Goal: Entertainment & Leisure: Consume media (video, audio)

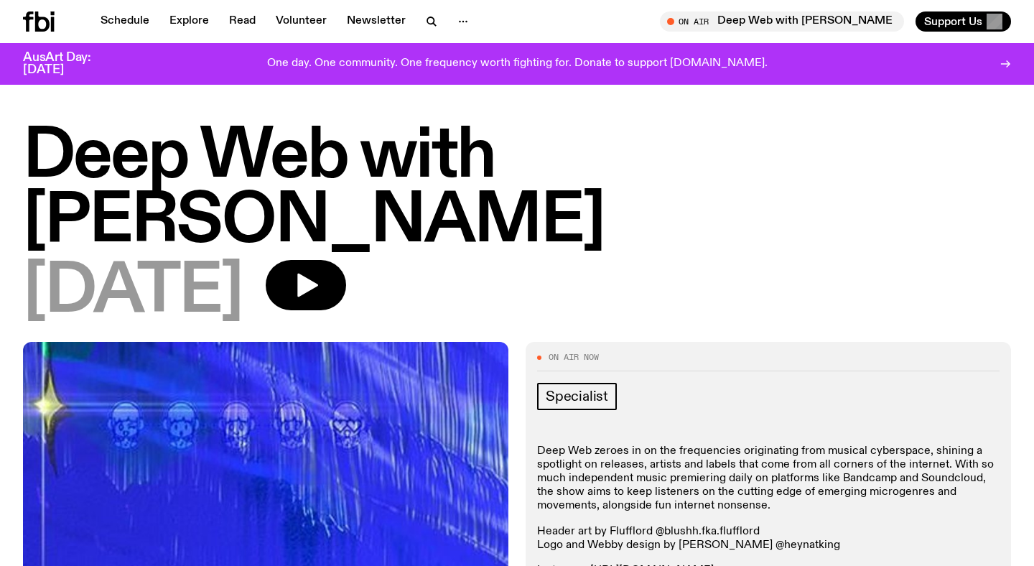
scroll to position [551, 0]
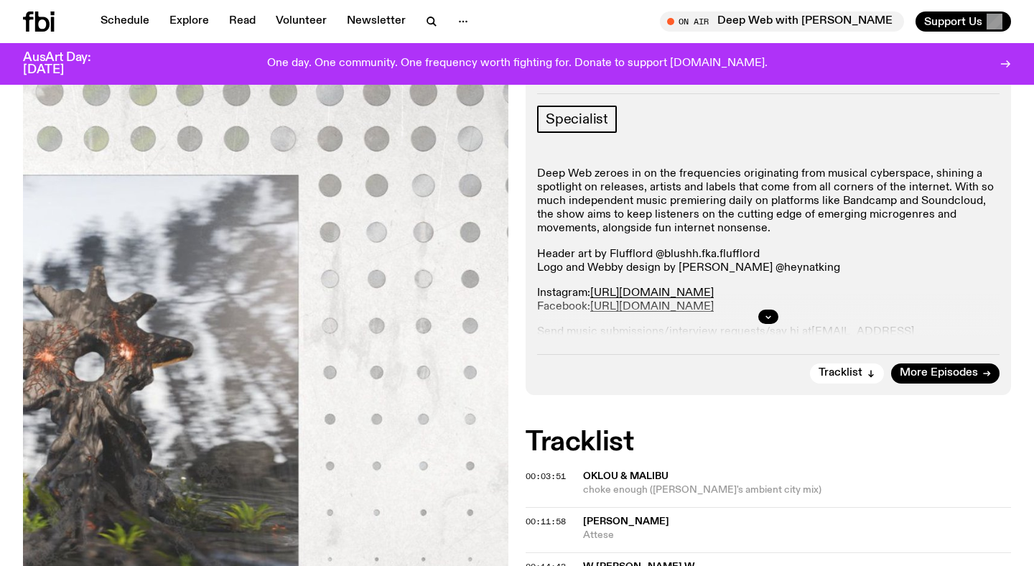
scroll to position [276, 0]
click at [949, 373] on span "More Episodes" at bounding box center [938, 373] width 78 height 11
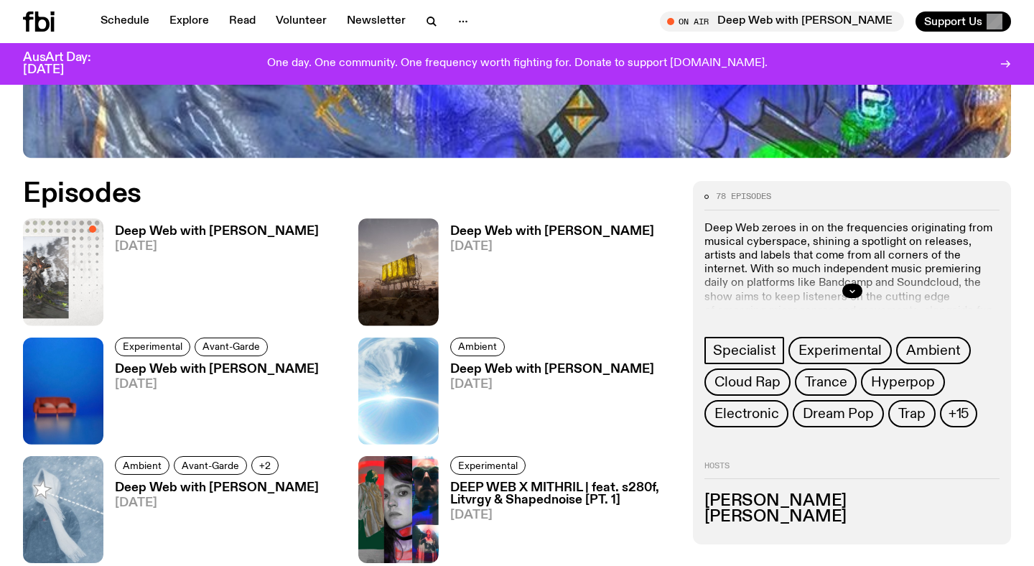
scroll to position [585, 0]
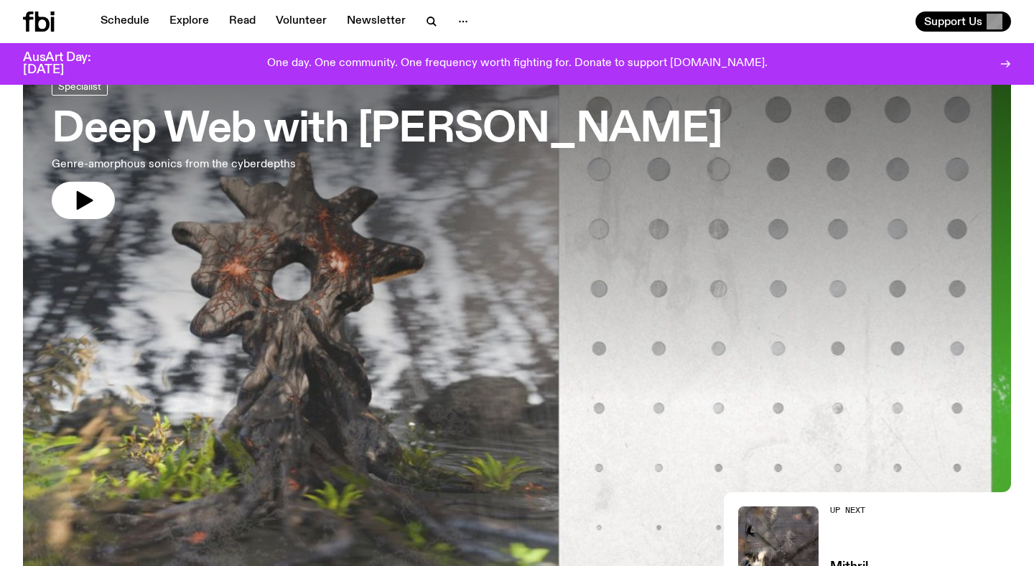
scroll to position [93, 0]
click at [423, 15] on icon "button" at bounding box center [431, 21] width 17 height 17
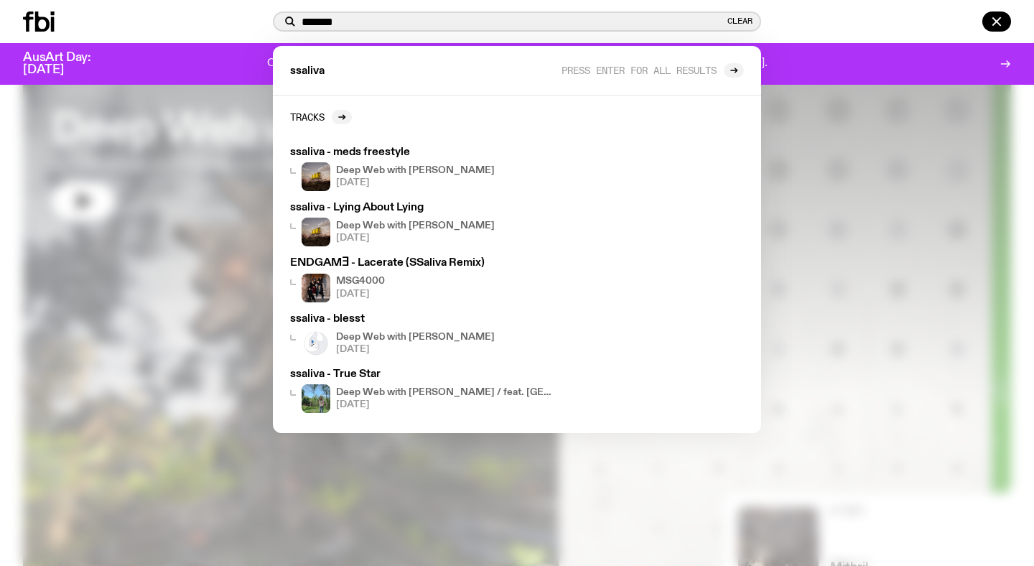
drag, startPoint x: 375, startPoint y: 27, endPoint x: 212, endPoint y: 21, distance: 163.0
click at [212, 21] on div "******* Clear ssaliva Press enter for all results Tracks ssaliva - meds freesty…" at bounding box center [517, 21] width 1034 height 43
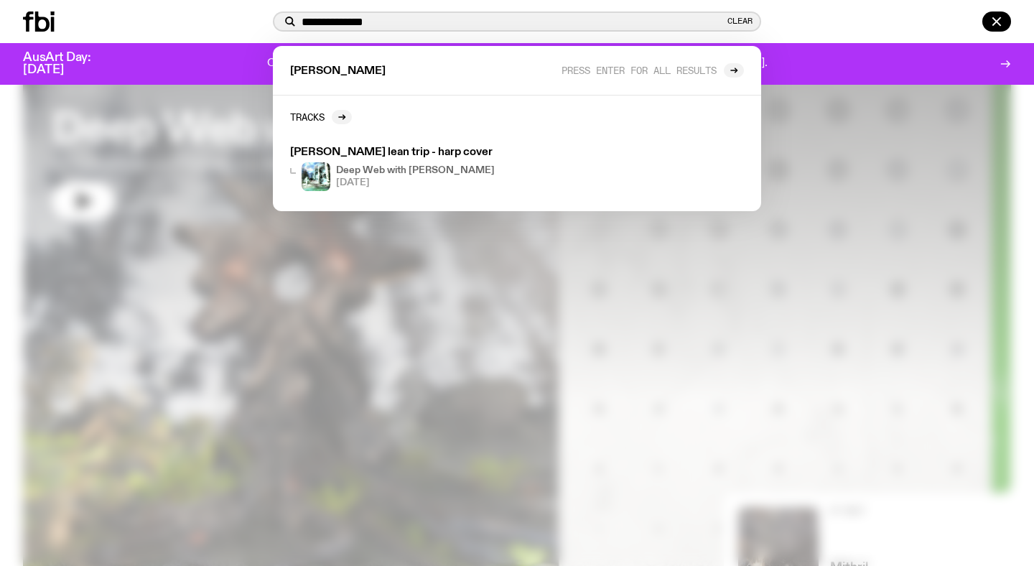
type input "**********"
click at [60, 42] on div "**********" at bounding box center [517, 21] width 1034 height 43
click at [40, 27] on icon at bounding box center [39, 21] width 32 height 20
click at [32, 28] on icon at bounding box center [39, 21] width 32 height 20
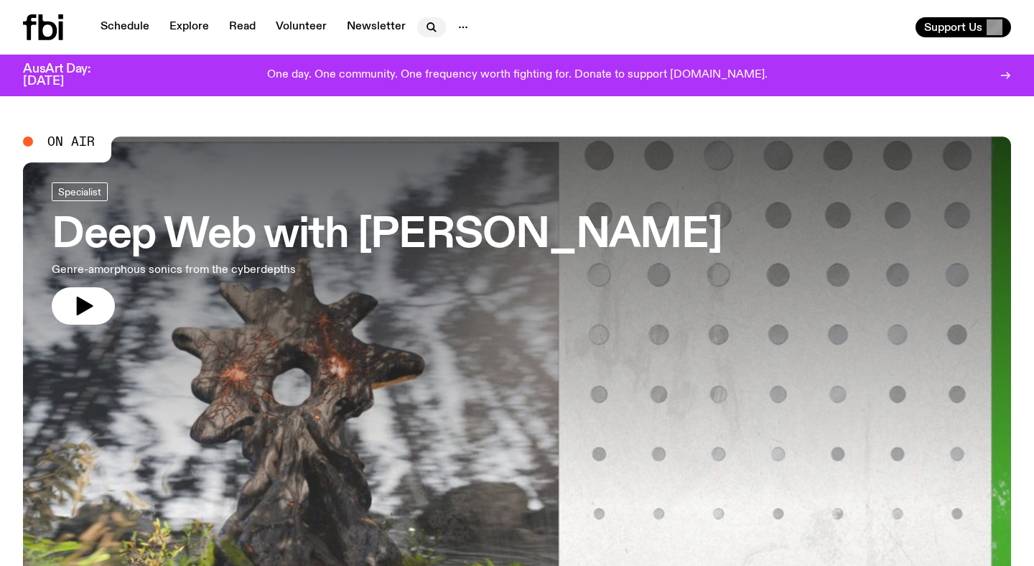
click at [433, 29] on icon "button" at bounding box center [434, 30] width 3 height 3
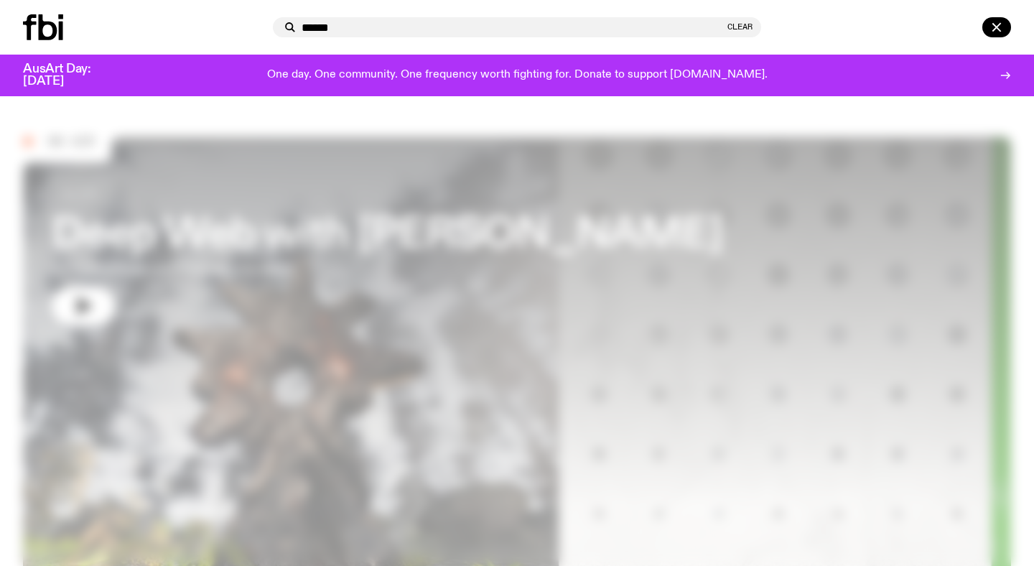
type input "*******"
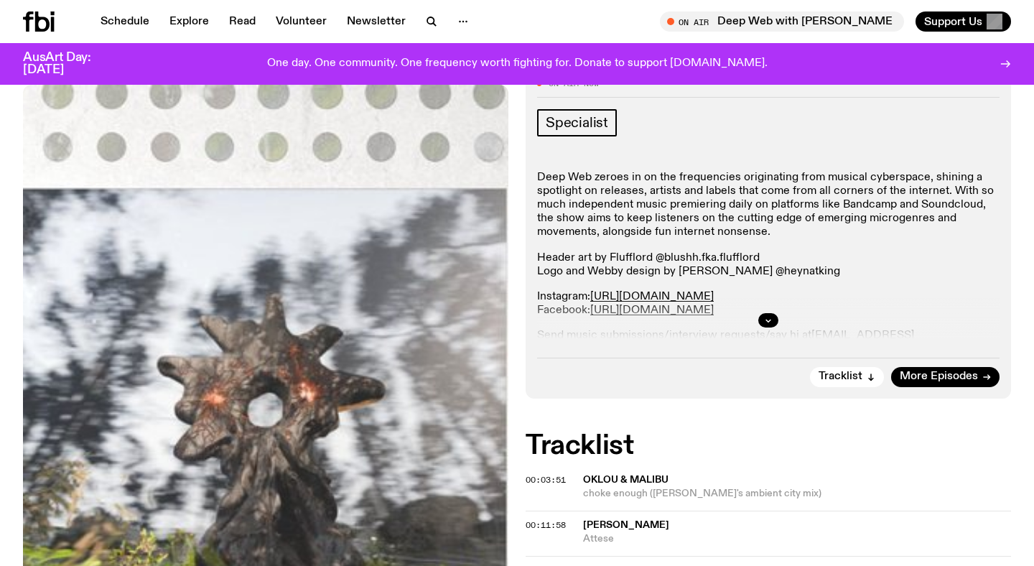
scroll to position [162, 0]
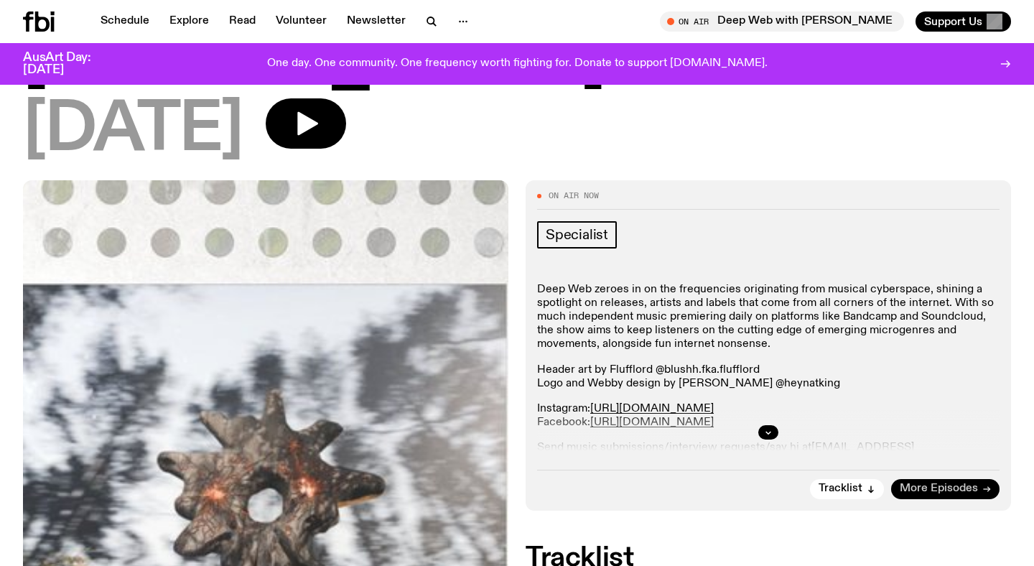
click at [940, 487] on span "More Episodes" at bounding box center [938, 488] width 78 height 11
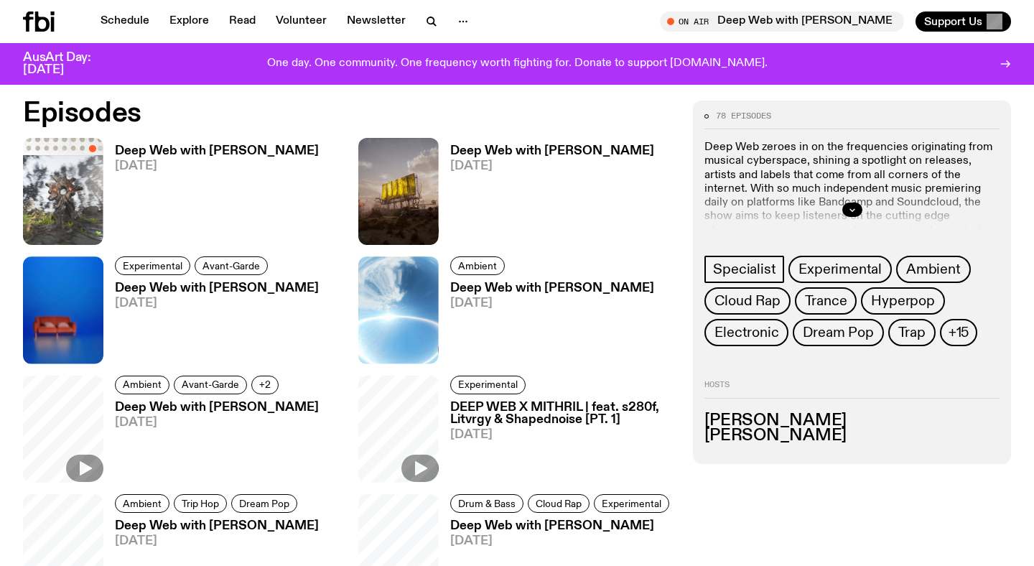
scroll to position [688, 0]
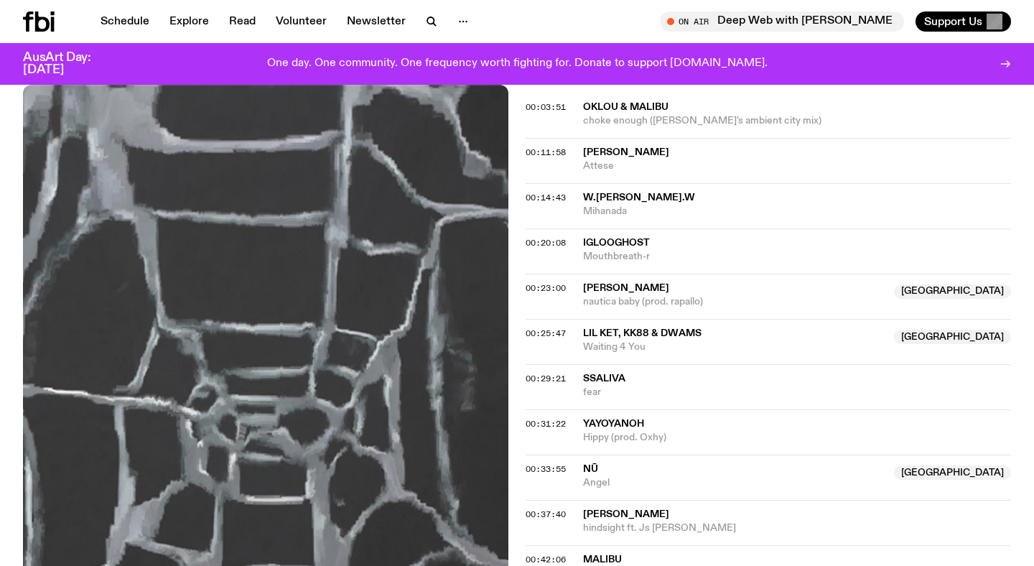
scroll to position [753, 0]
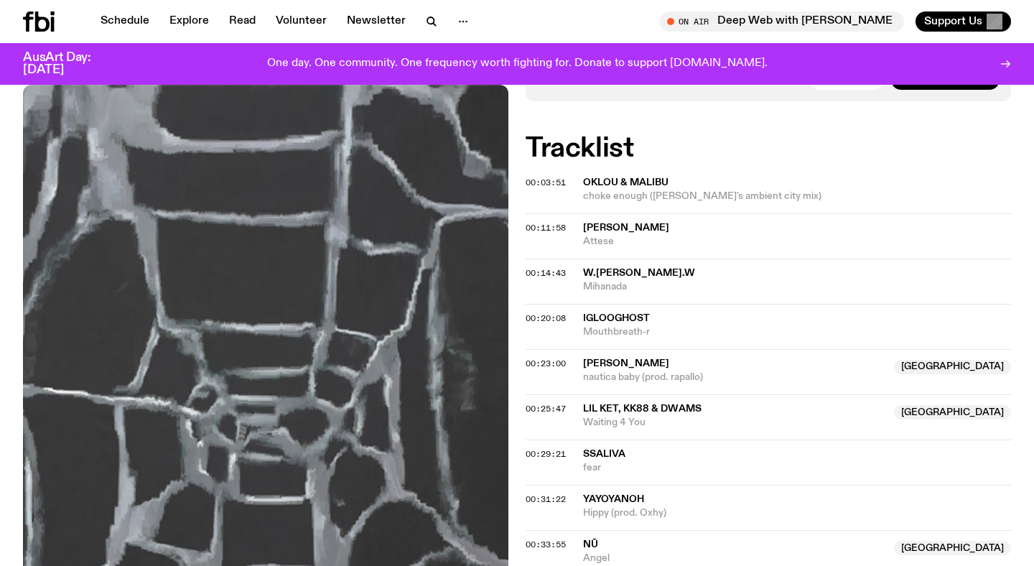
scroll to position [288, 0]
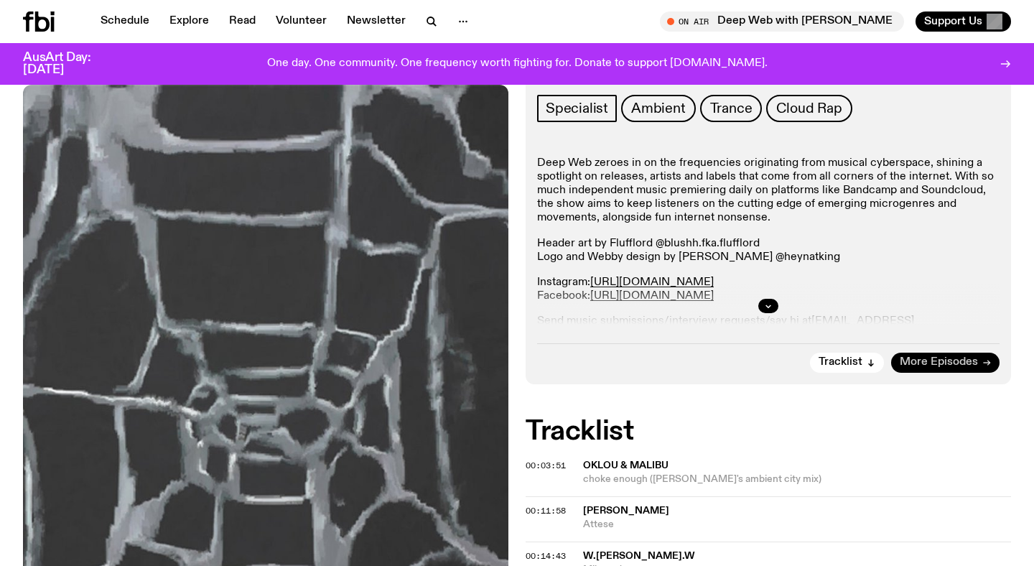
click at [939, 362] on span "More Episodes" at bounding box center [938, 362] width 78 height 11
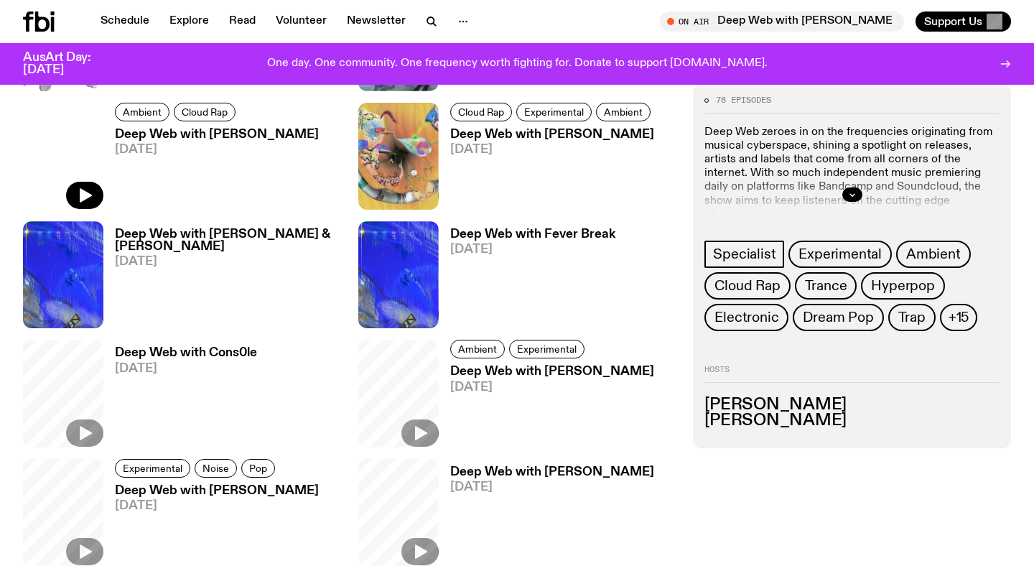
scroll to position [613, 0]
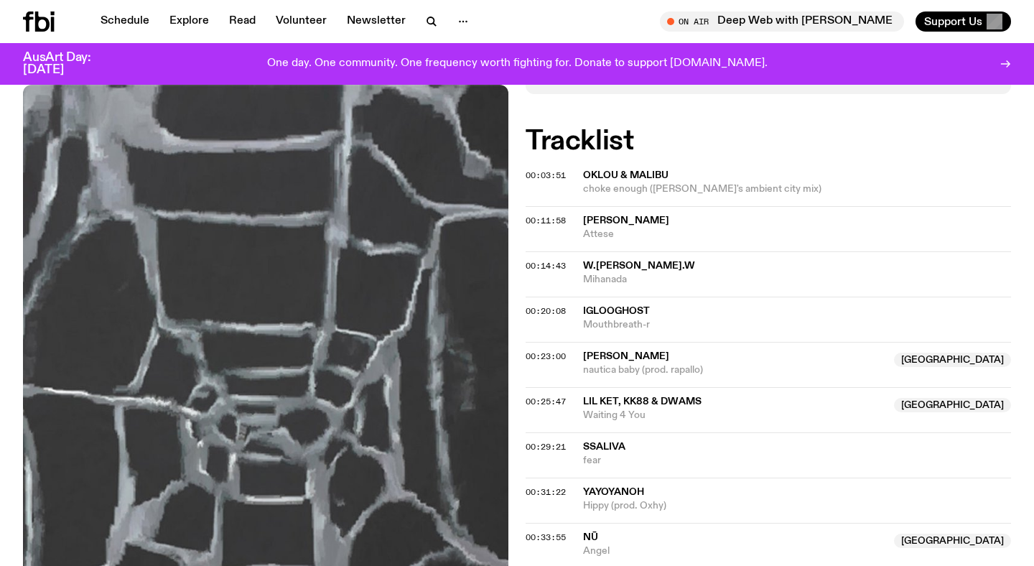
scroll to position [576, 0]
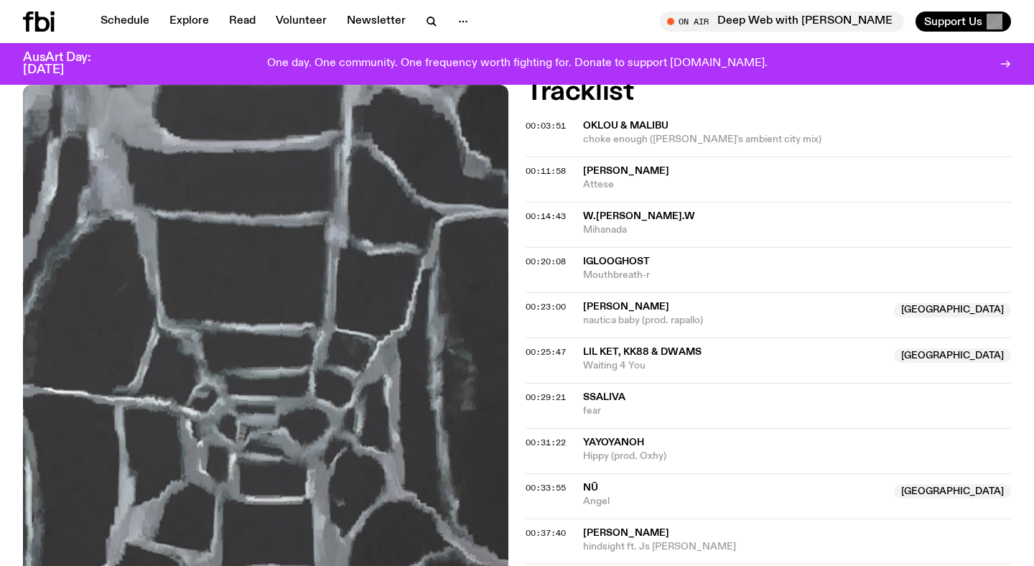
scroll to position [810, 0]
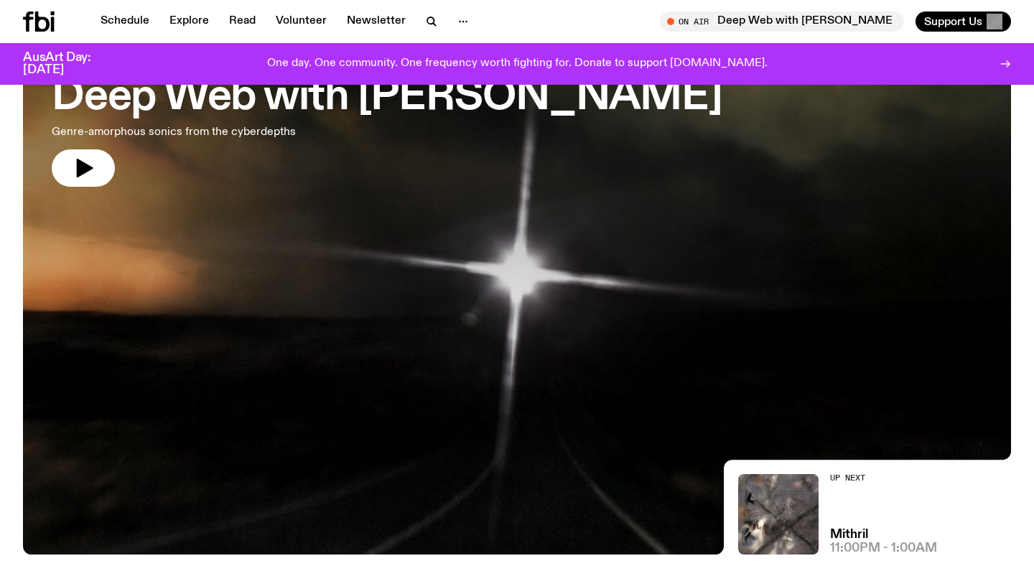
scroll to position [106, 0]
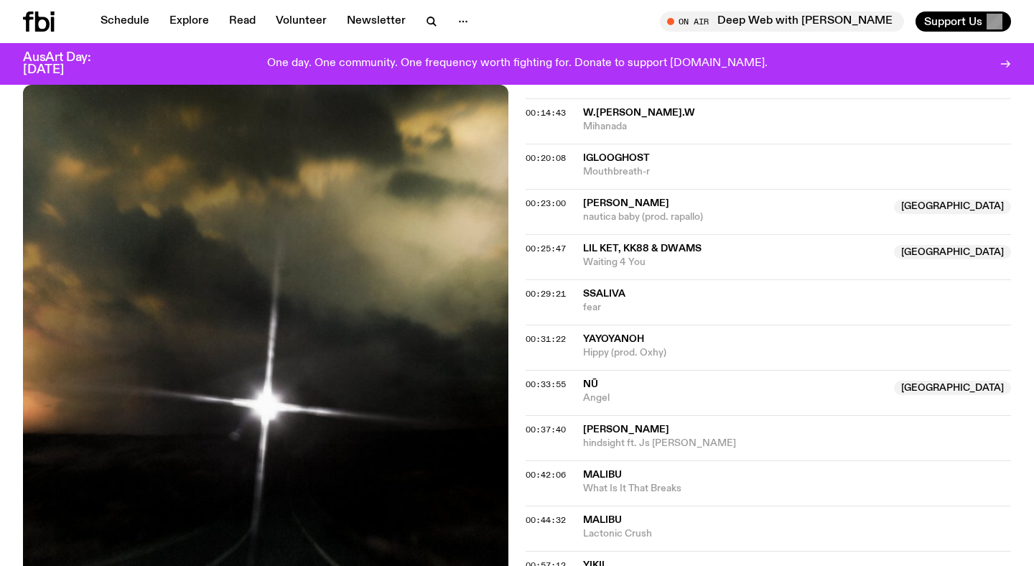
scroll to position [1149, 0]
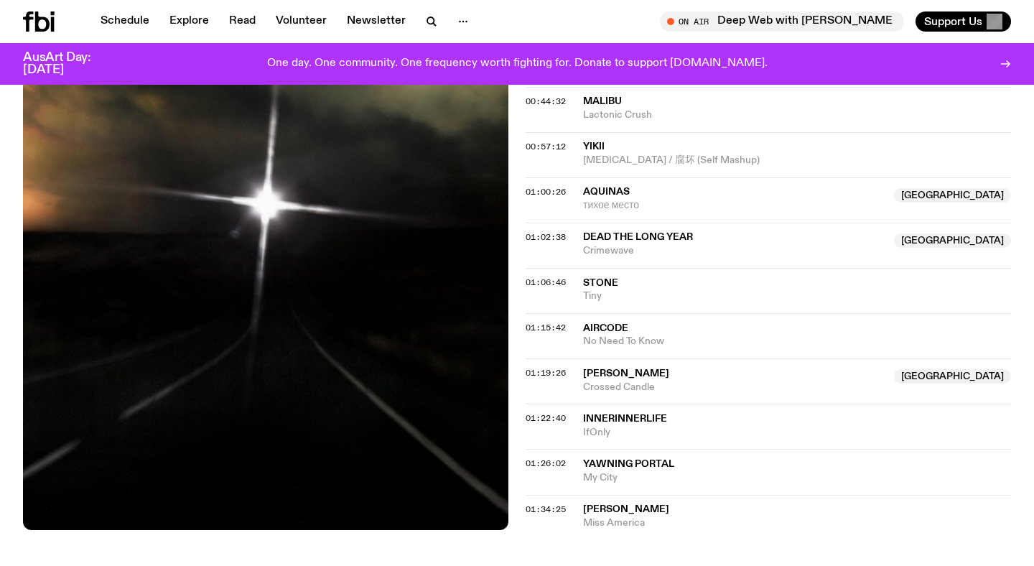
click at [43, 21] on icon at bounding box center [39, 21] width 32 height 20
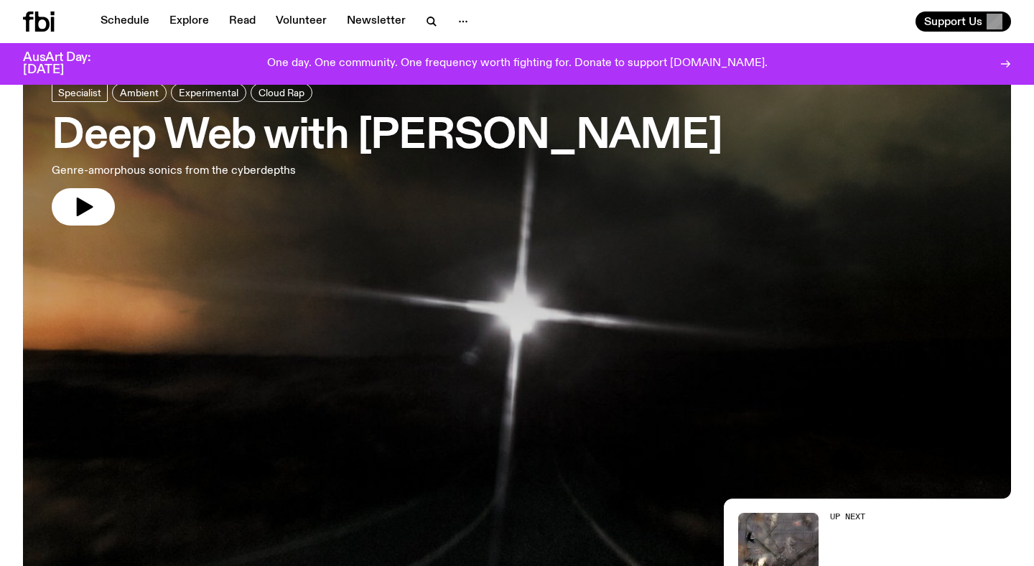
scroll to position [87, 0]
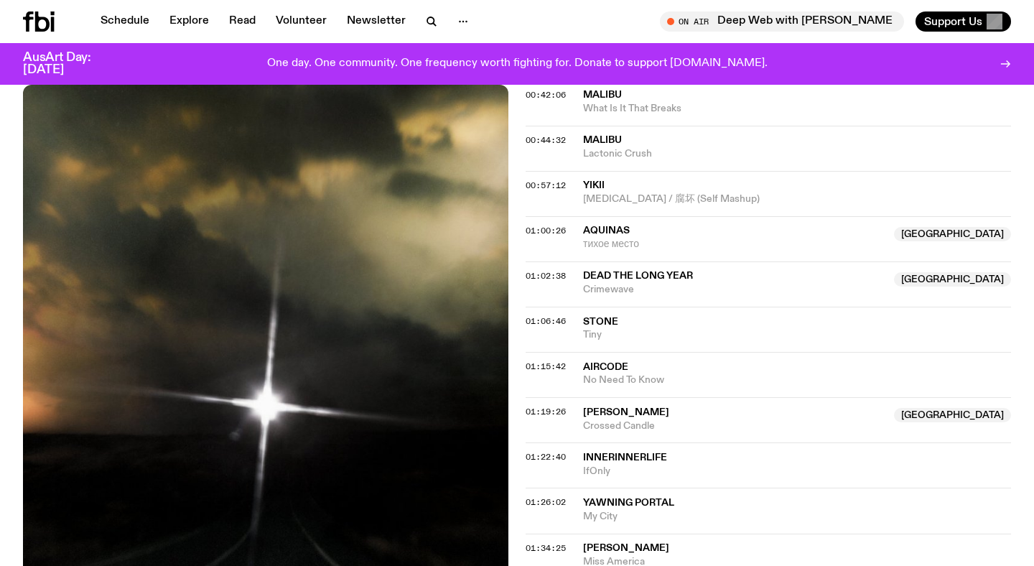
scroll to position [1537, 0]
